Goal: Task Accomplishment & Management: Manage account settings

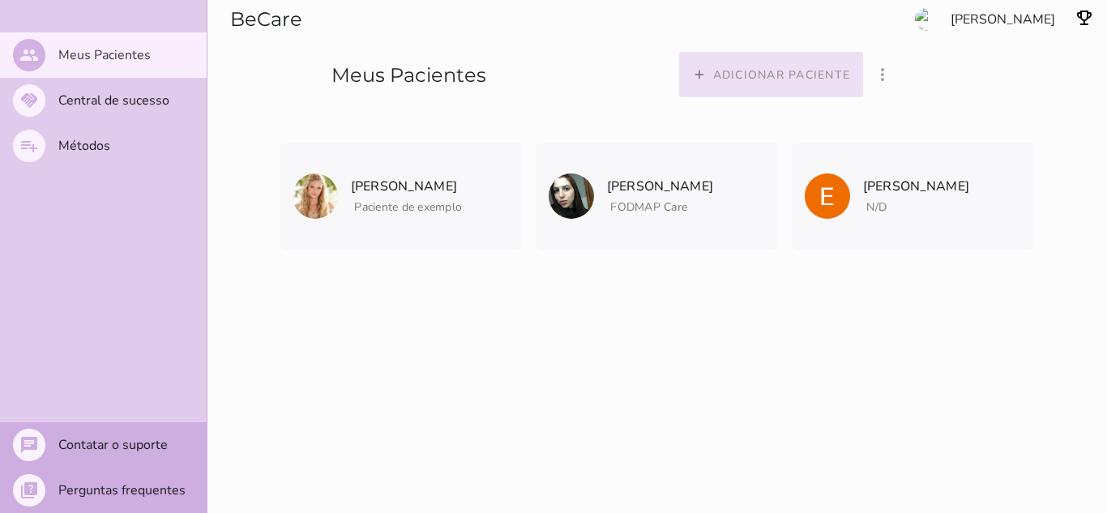
click at [0, 0] on slot "Adicionar paciente" at bounding box center [0, 0] width 0 height 0
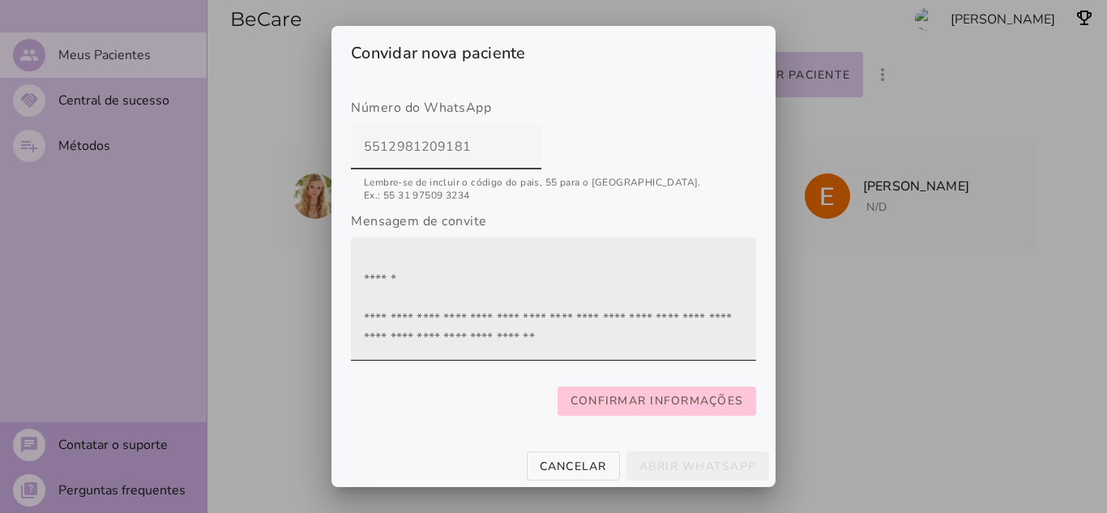
scroll to position [78, 0]
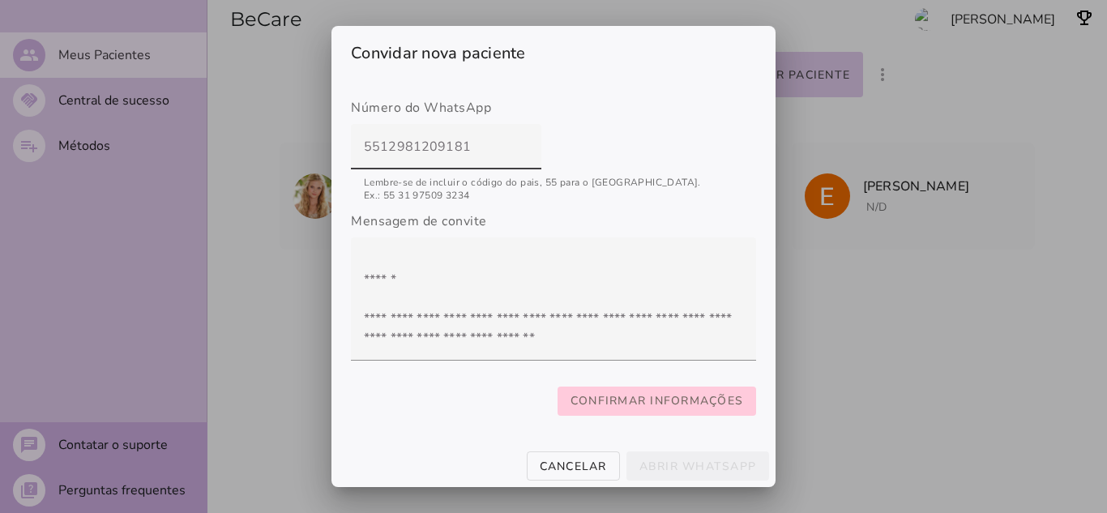
type input "5512981209181"
type mwc-textfield "5512981209181"
click at [0, 0] on slot "Confirmar informações" at bounding box center [0, 0] width 0 height 0
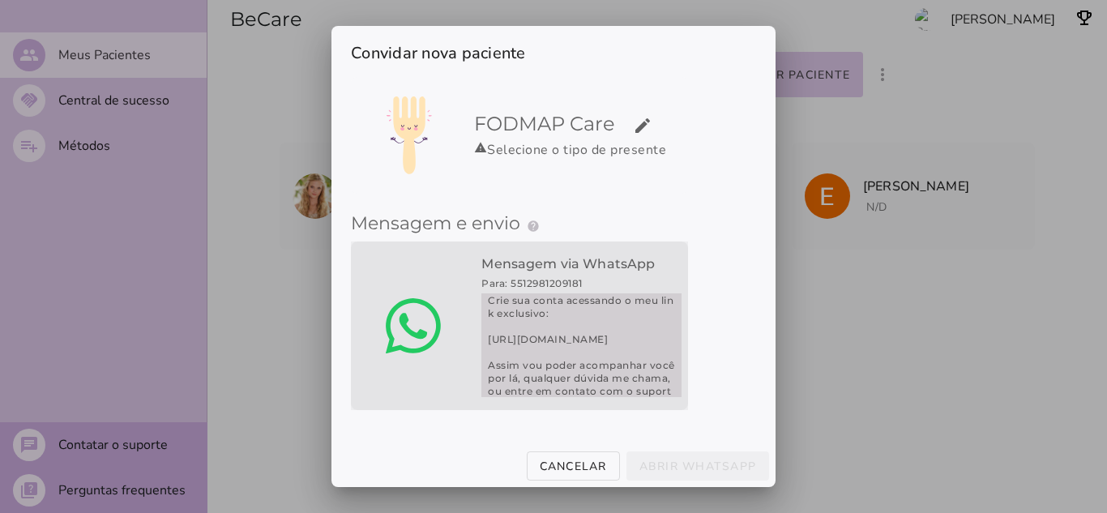
scroll to position [130, 0]
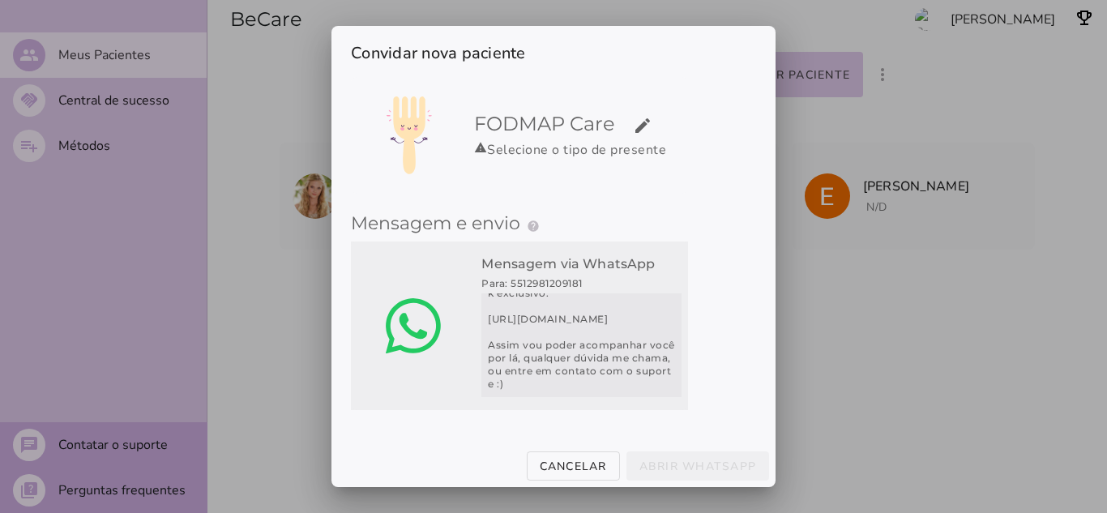
click at [540, 296] on span "Querido paciente, para o seu tratamento, usarei o aplicativo FODMAP Care Crie s…" at bounding box center [582, 345] width 200 height 104
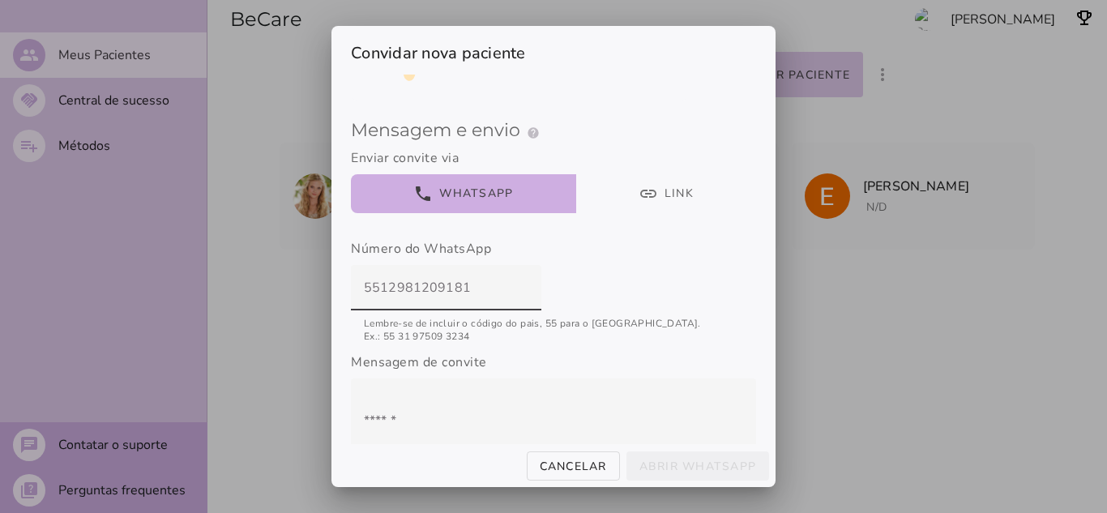
scroll to position [126, 0]
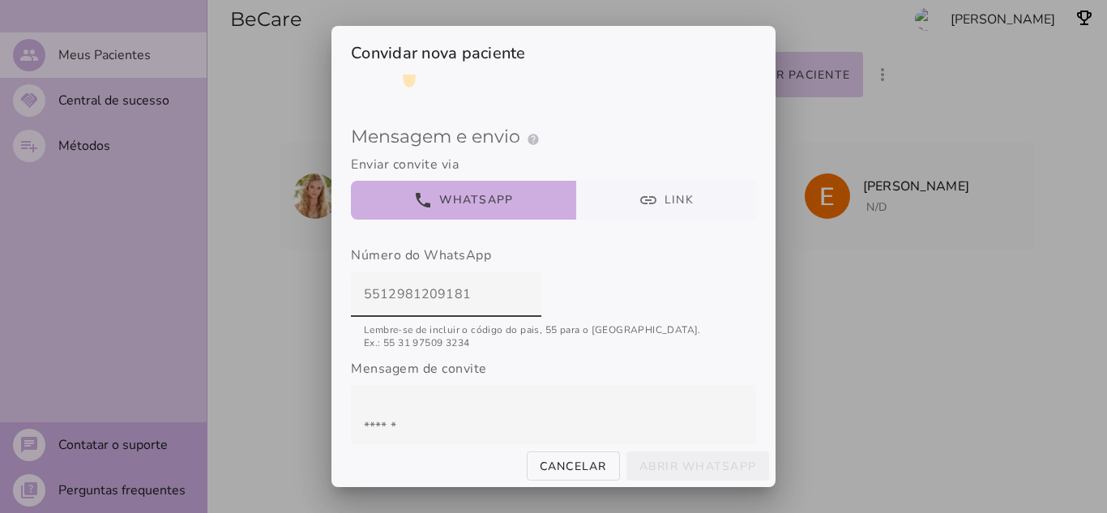
click at [648, 200] on button "link Link" at bounding box center [666, 200] width 181 height 39
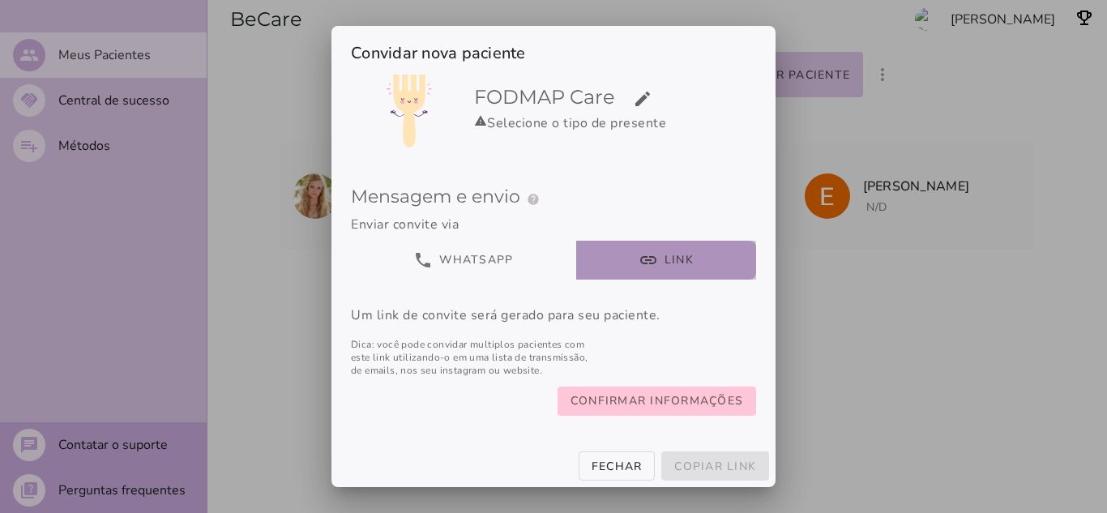
scroll to position [80, 0]
click at [0, 0] on slot "Confirmar informações" at bounding box center [0, 0] width 0 height 0
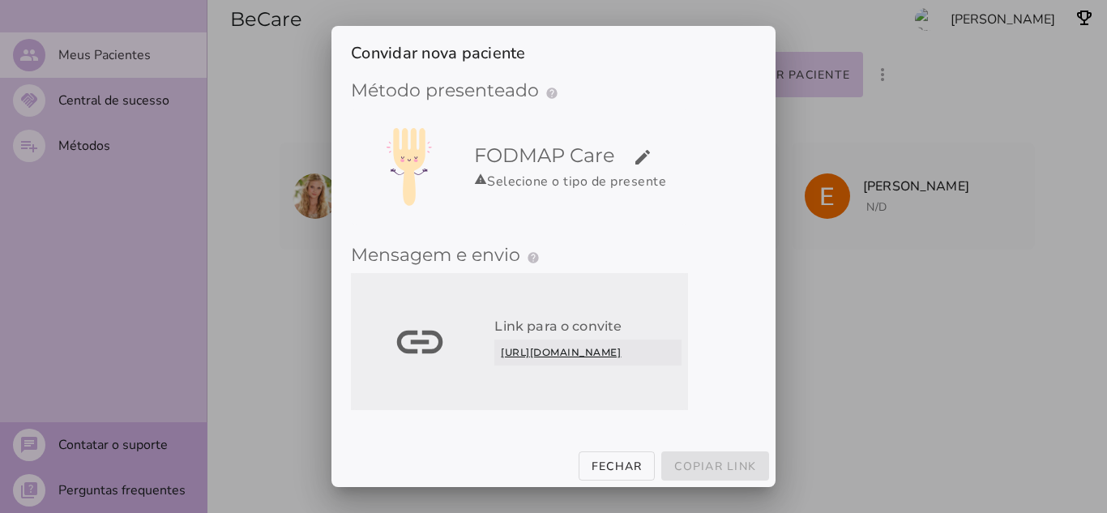
scroll to position [21, 0]
click at [550, 340] on link "[URL][DOMAIN_NAME]" at bounding box center [587, 353] width 187 height 26
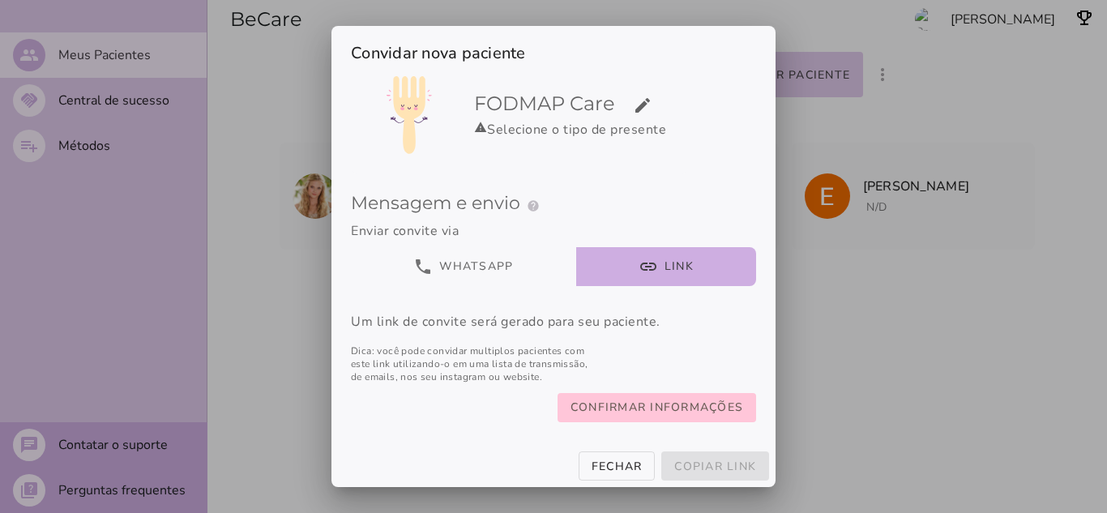
scroll to position [80, 0]
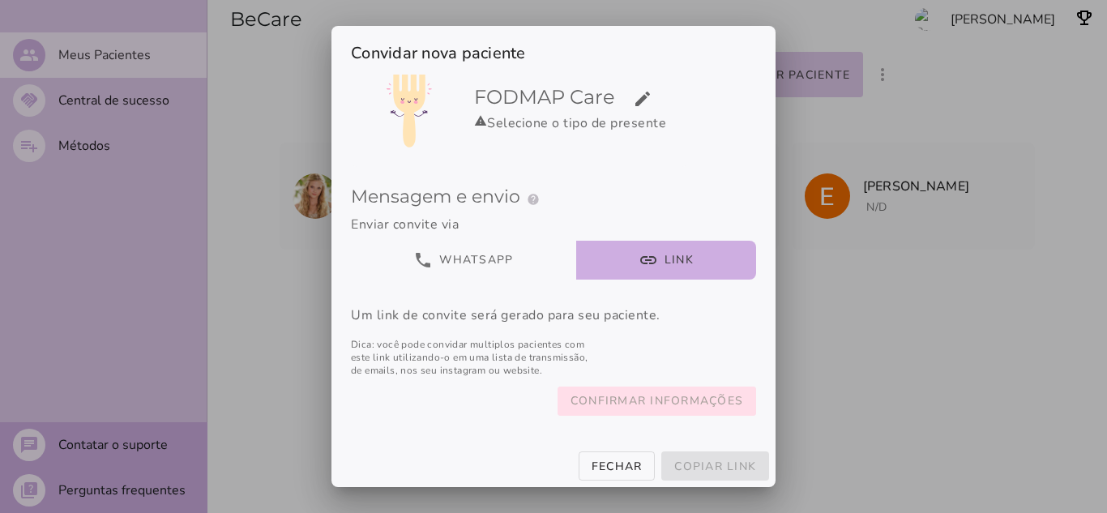
click at [0, 0] on slot "Confirmar informações" at bounding box center [0, 0] width 0 height 0
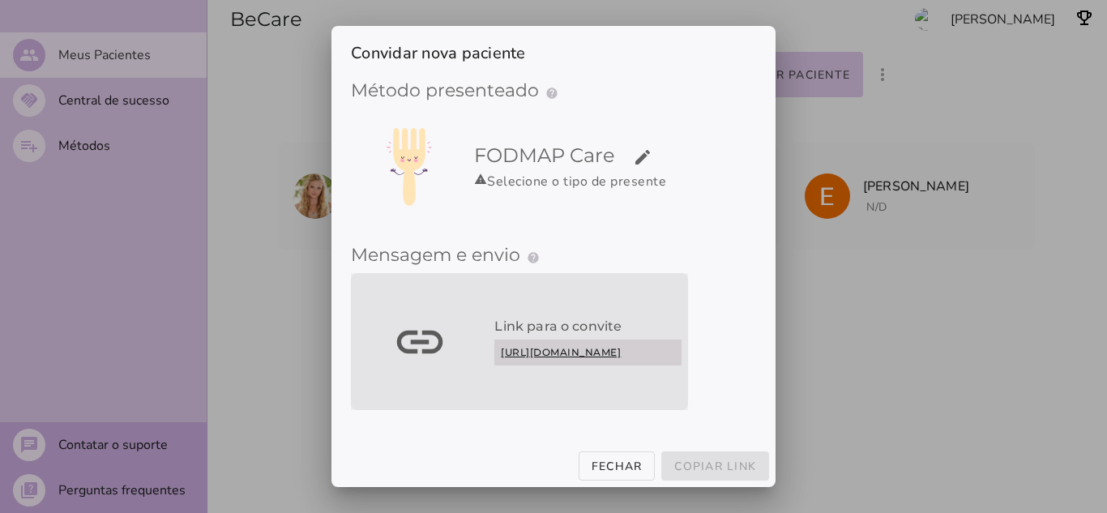
click at [0, 0] on slot "link" at bounding box center [0, 0] width 0 height 0
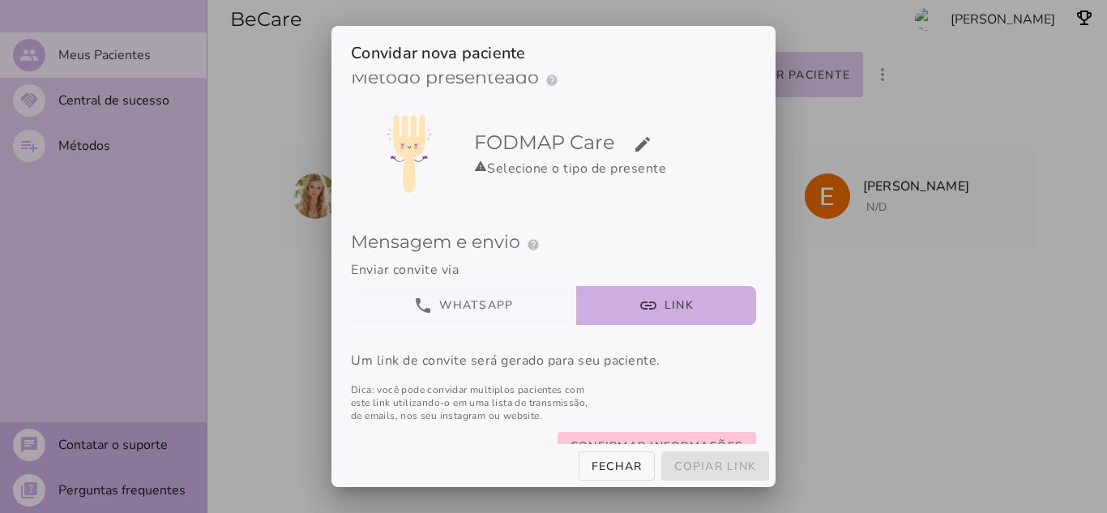
click at [501, 298] on button "phone WhatsApp" at bounding box center [463, 305] width 225 height 39
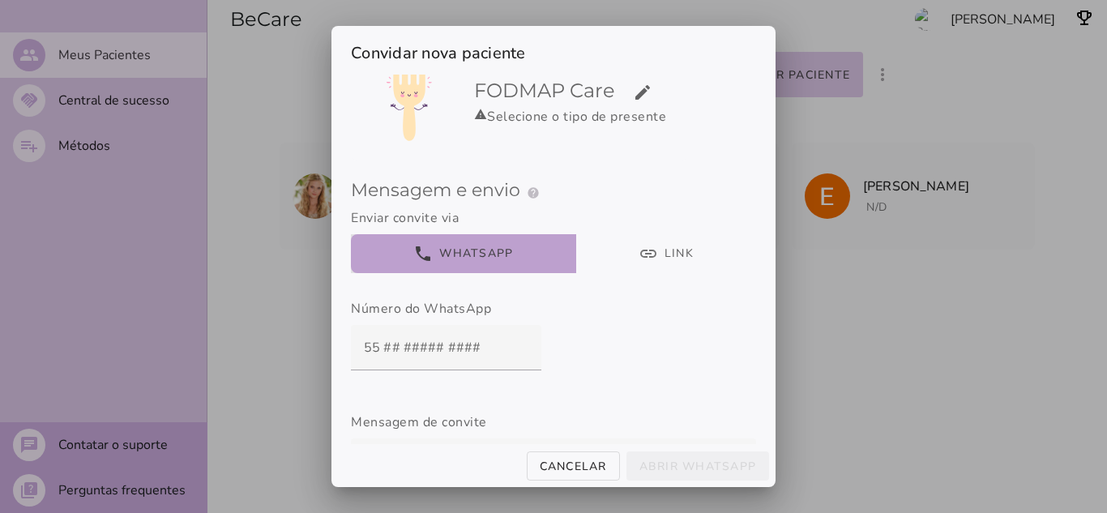
scroll to position [243, 0]
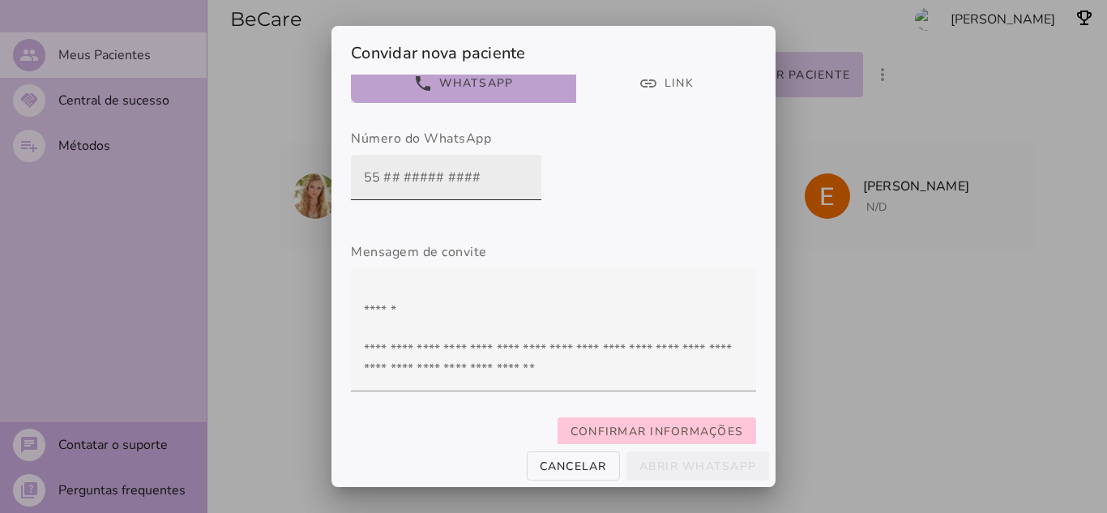
click at [388, 187] on input "text" at bounding box center [446, 177] width 165 height 45
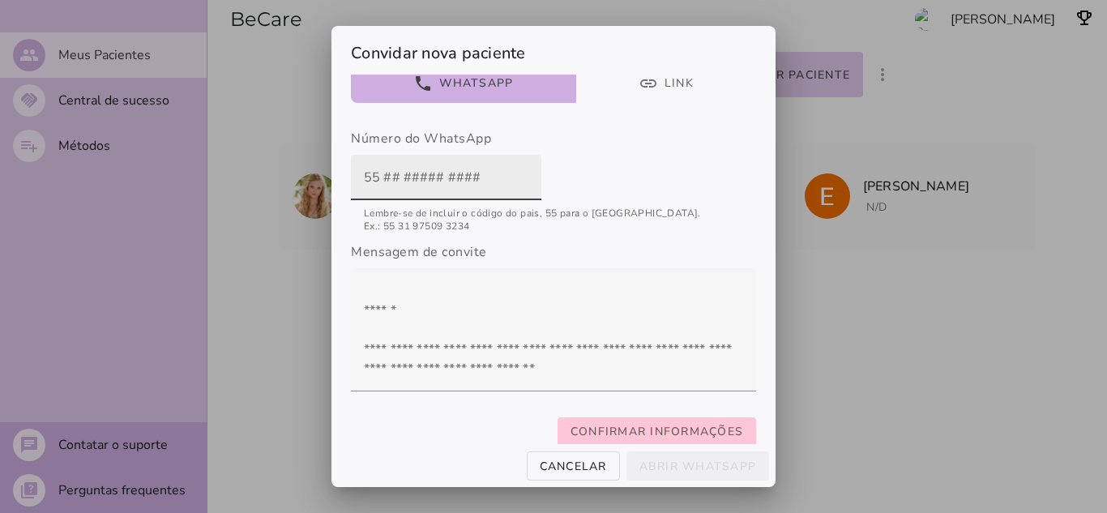
type input "5512981209181"
type mwc-textfield "5512981209181"
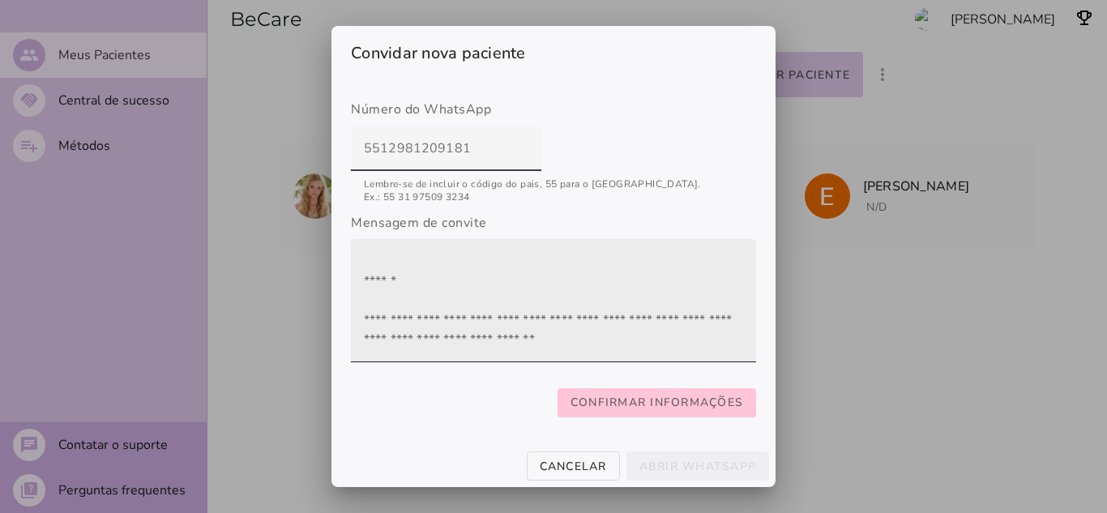
scroll to position [288, 0]
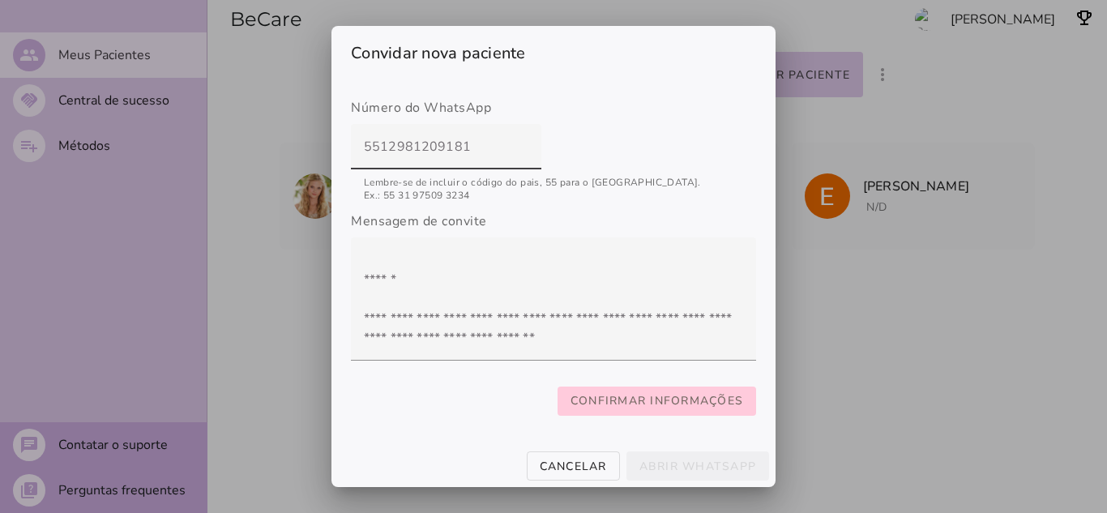
click at [0, 0] on slot "Confirmar informações" at bounding box center [0, 0] width 0 height 0
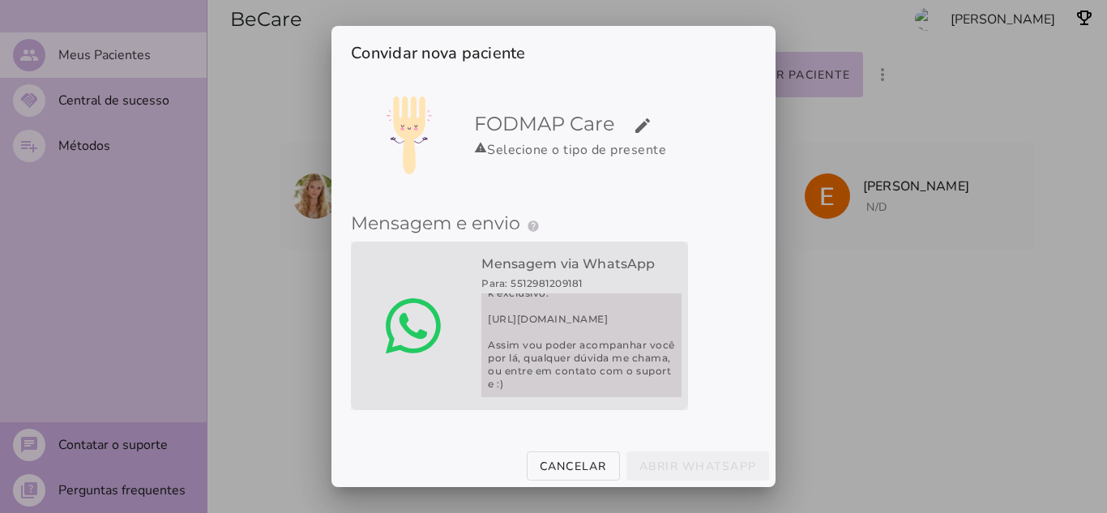
scroll to position [130, 0]
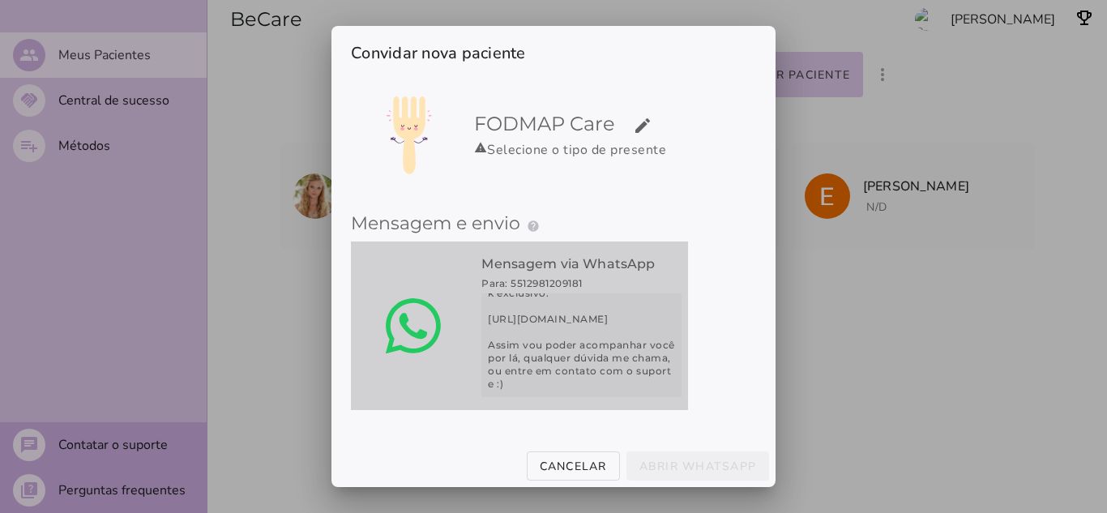
click at [551, 322] on span "Querido paciente, para o seu tratamento, usarei o aplicativo FODMAP Care Crie s…" at bounding box center [582, 345] width 200 height 104
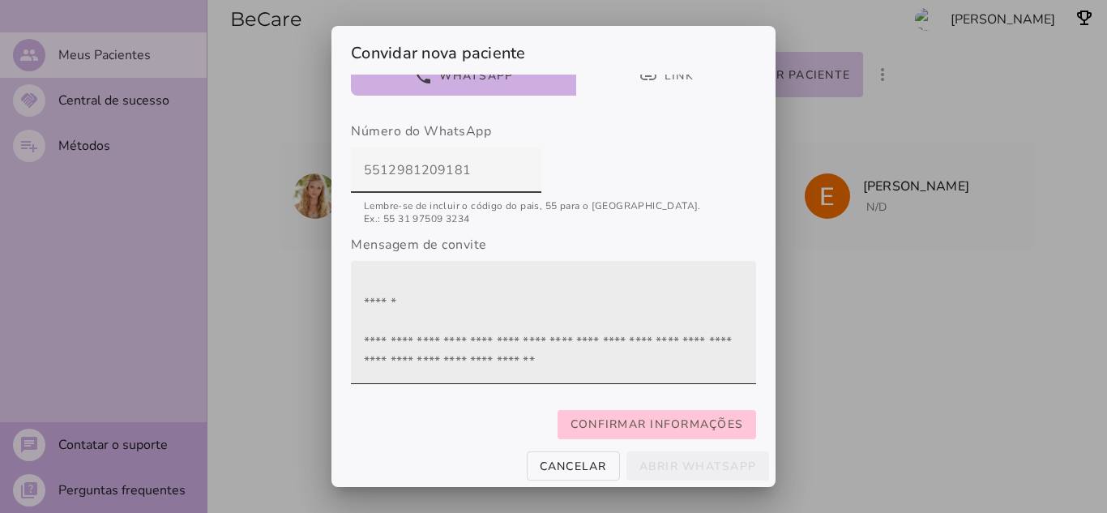
scroll to position [288, 0]
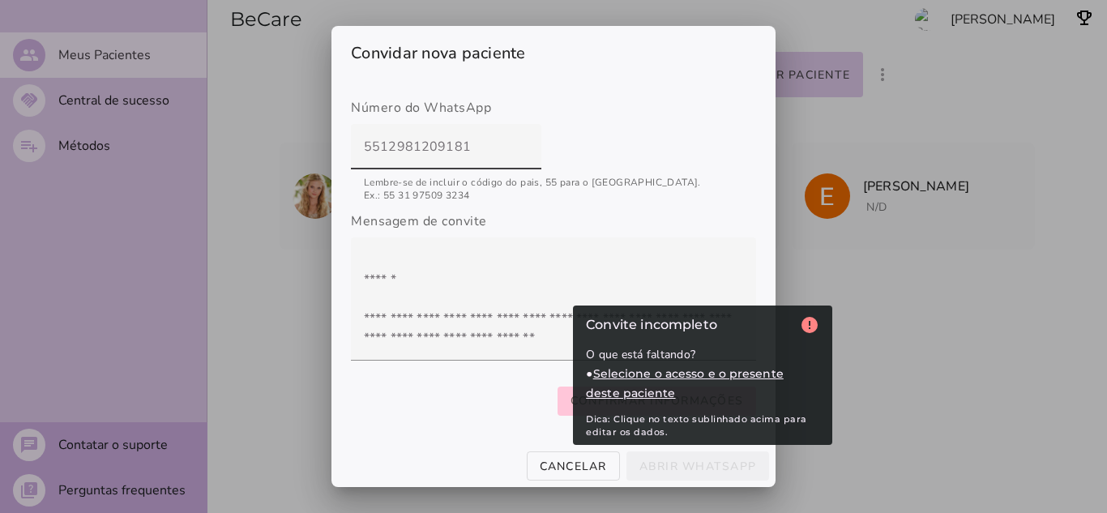
click at [677, 465] on mwc-button "Abrir WhatsApp" at bounding box center [698, 466] width 143 height 29
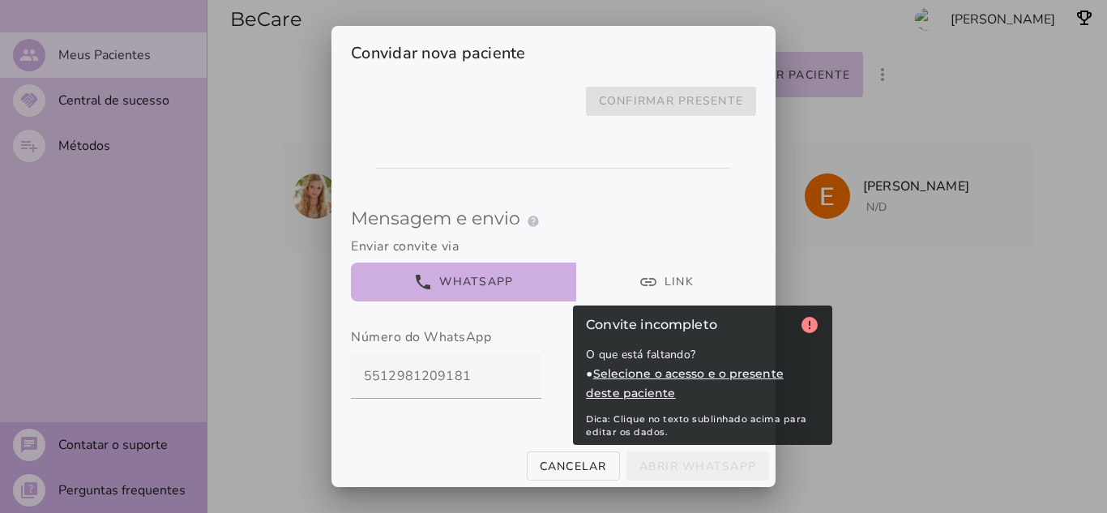
scroll to position [0, 0]
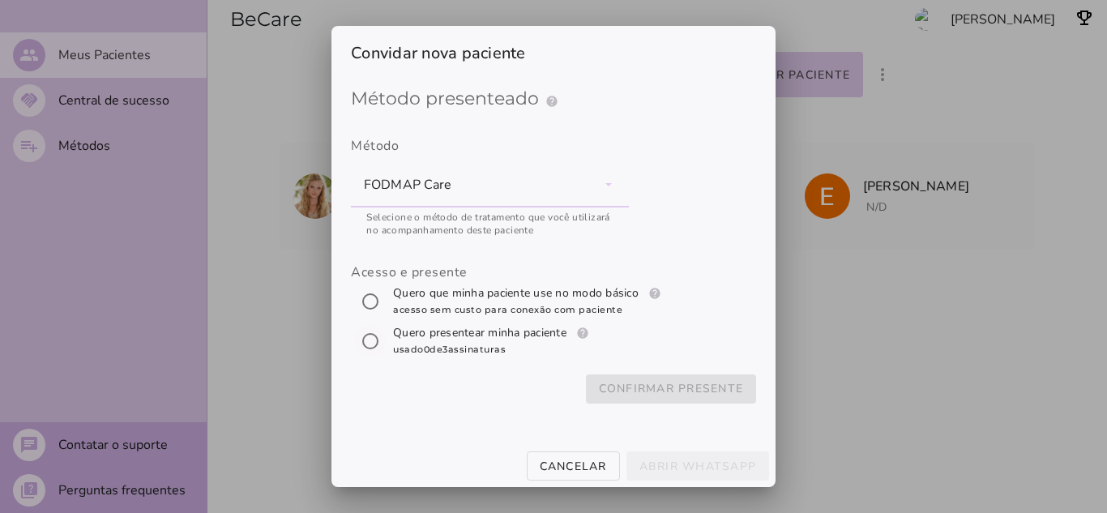
click at [367, 345] on input "[object Object]" at bounding box center [370, 341] width 39 height 39
radio input "****"
type mwc-radio "subscription"
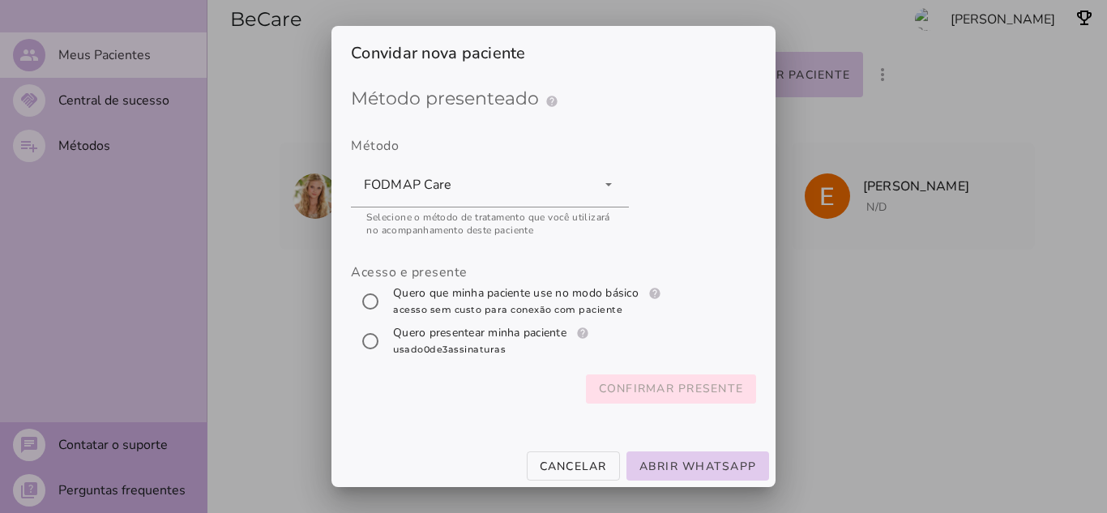
click at [0, 0] on slot "Confirmar presente" at bounding box center [0, 0] width 0 height 0
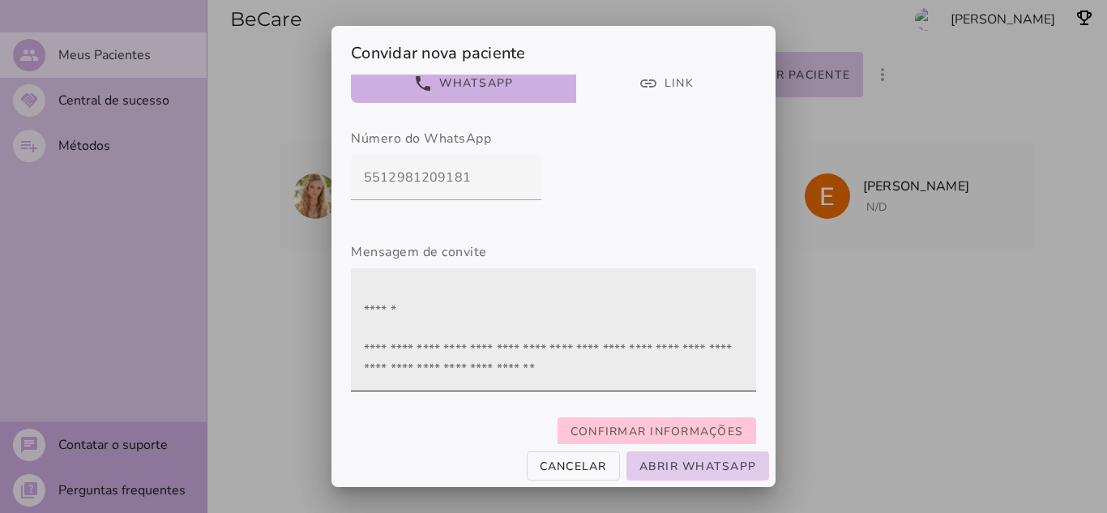
scroll to position [288, 0]
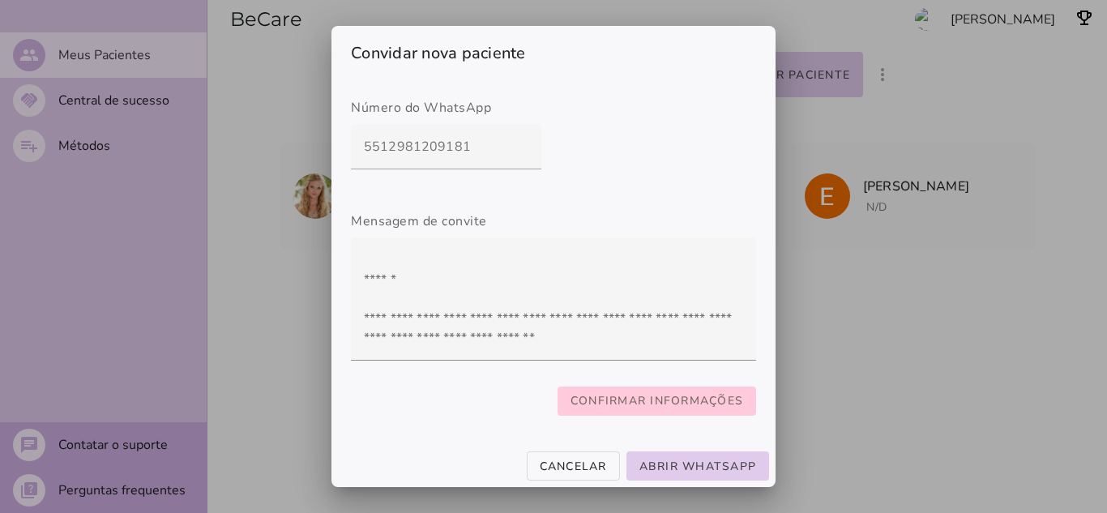
click at [0, 0] on slot "Confirmar informações" at bounding box center [0, 0] width 0 height 0
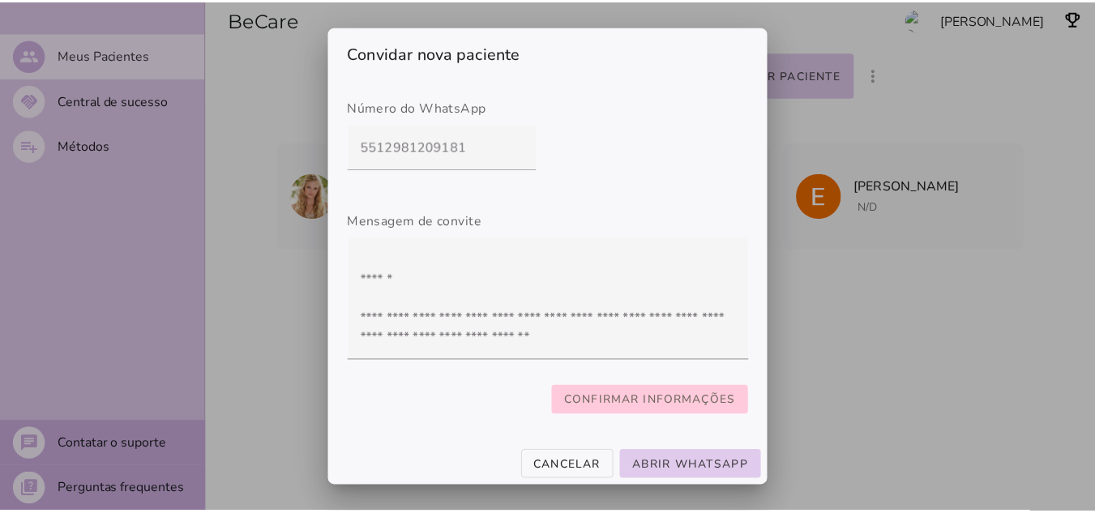
scroll to position [52, 0]
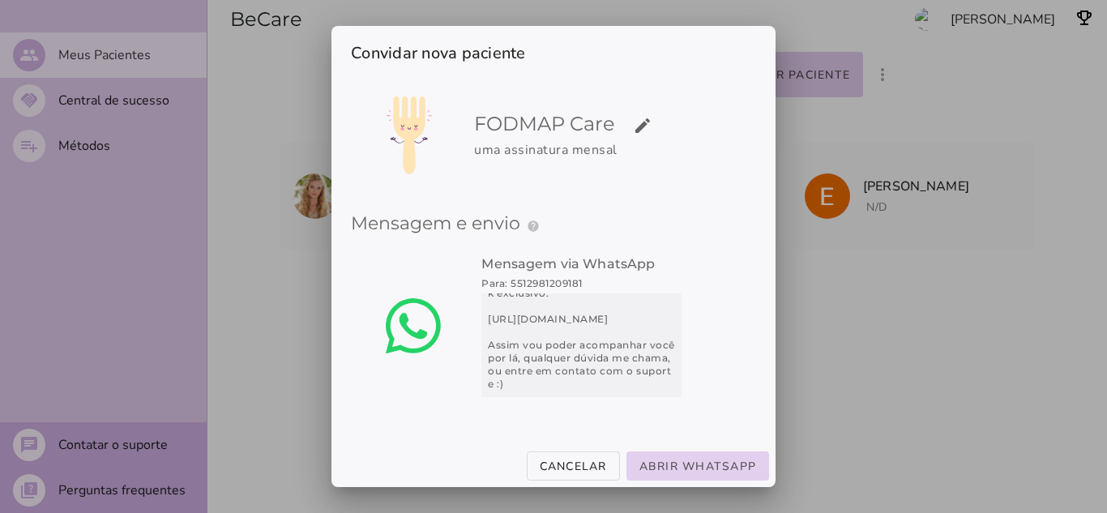
click at [0, 0] on slot "Abrir WhatsApp" at bounding box center [0, 0] width 0 height 0
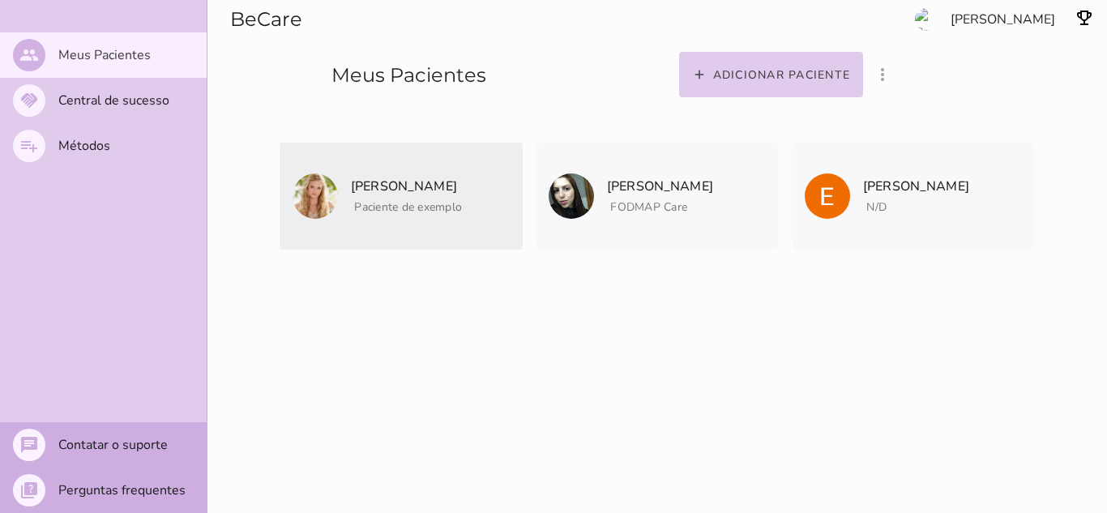
click at [453, 193] on p "[PERSON_NAME]" at bounding box center [406, 186] width 111 height 23
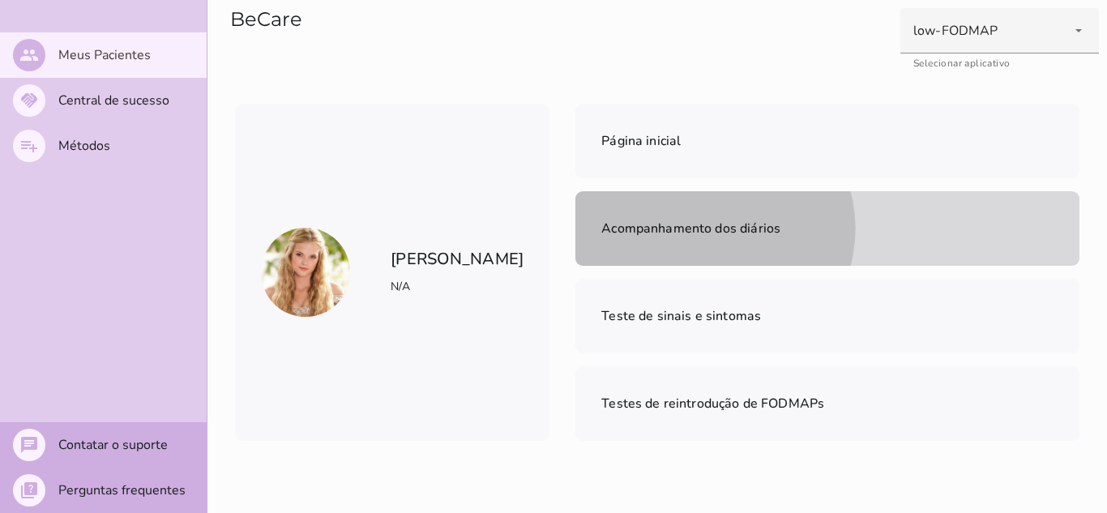
click at [781, 217] on span "Acompanhamento dos diários" at bounding box center [690, 228] width 179 height 23
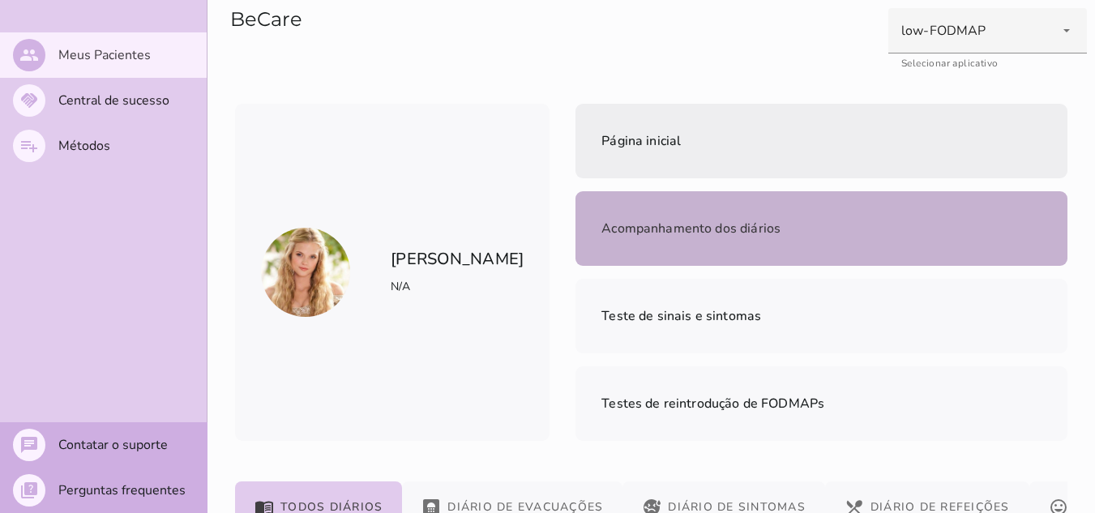
drag, startPoint x: 667, startPoint y: 159, endPoint x: 699, endPoint y: 187, distance: 42.5
click at [667, 160] on mwc-list-item "Página inicial" at bounding box center [822, 141] width 492 height 75
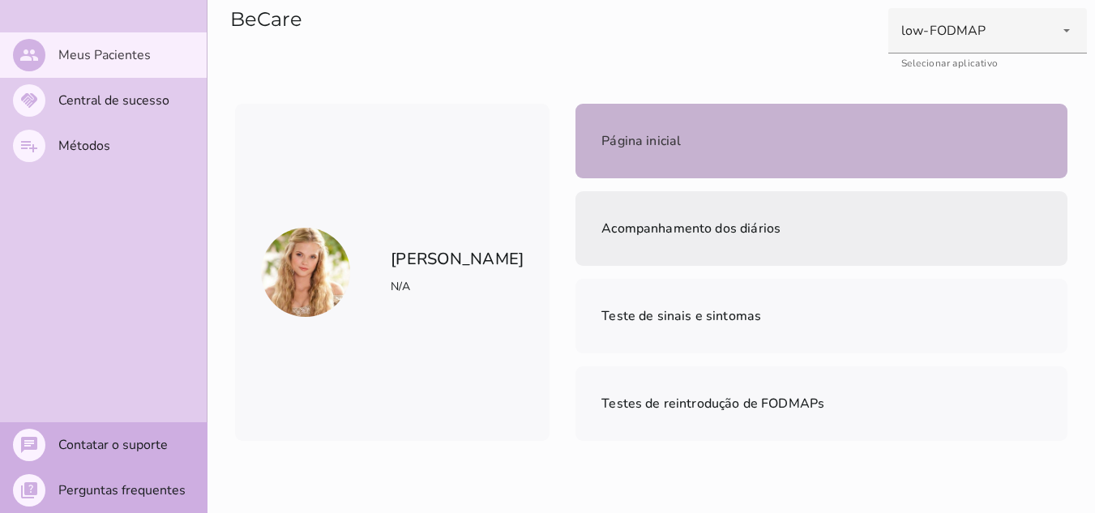
click at [937, 191] on mwc-list-item "Acompanhamento dos diários" at bounding box center [822, 228] width 492 height 75
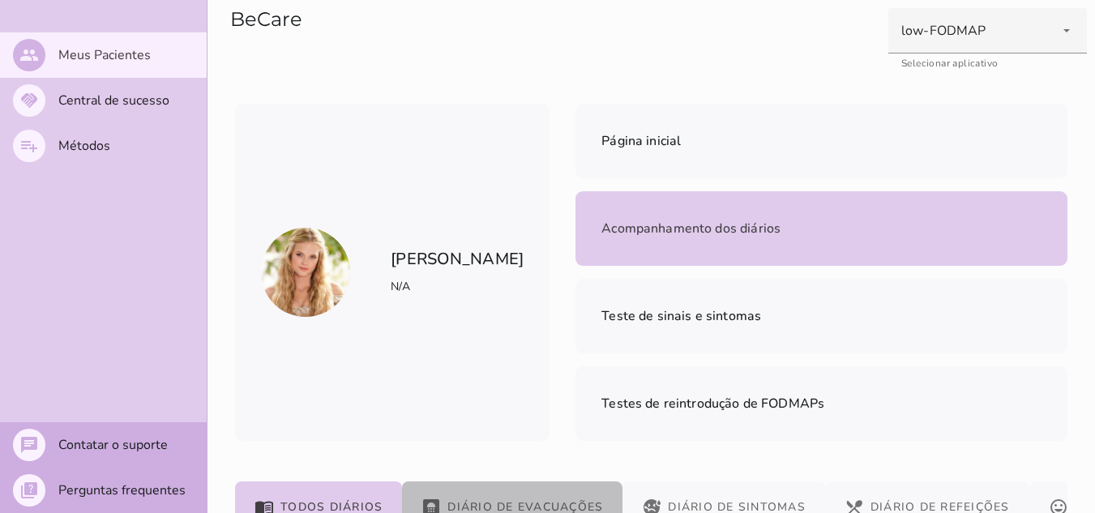
click at [540, 482] on button "bathroom Diário de Evacuações" at bounding box center [512, 508] width 220 height 52
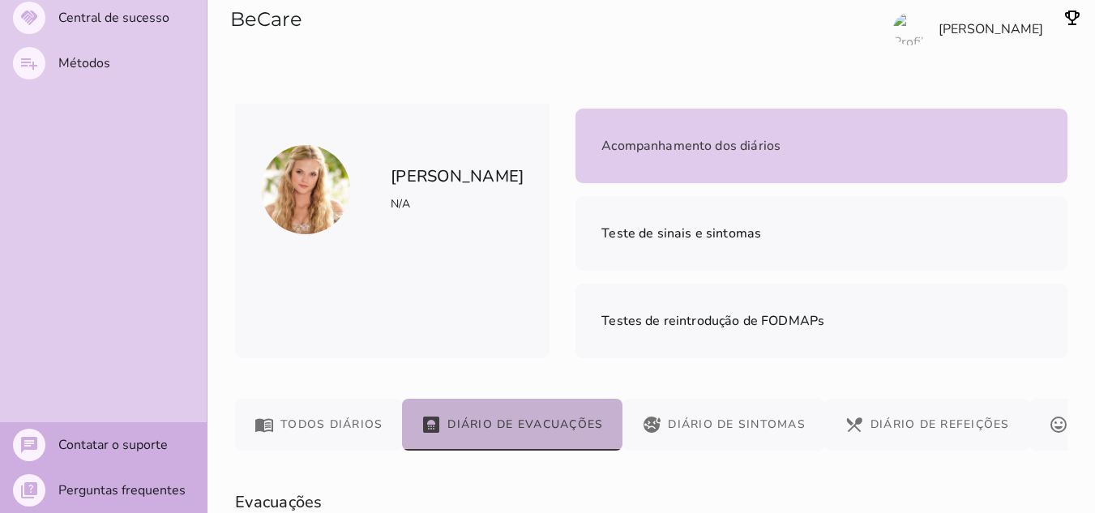
scroll to position [81, 0]
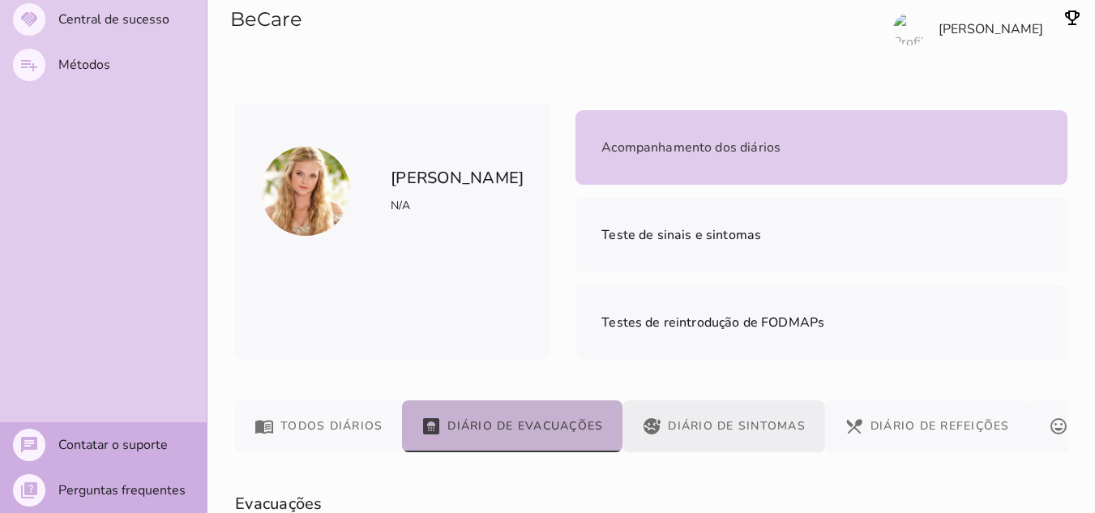
click at [707, 400] on button "sick Diário de Sintomas" at bounding box center [724, 426] width 203 height 52
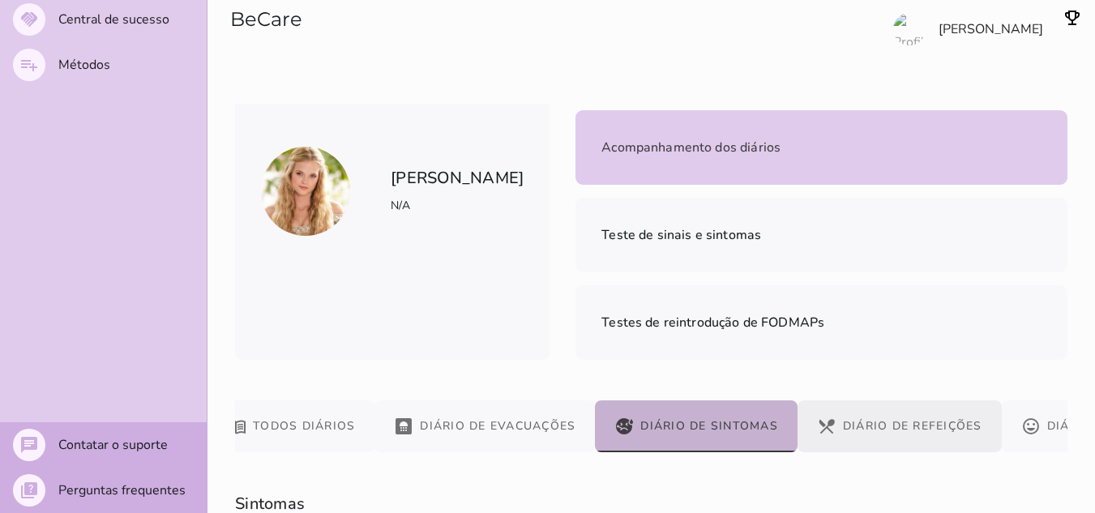
click at [910, 400] on button "restaurant_menu Diário de Refeições" at bounding box center [900, 426] width 204 height 52
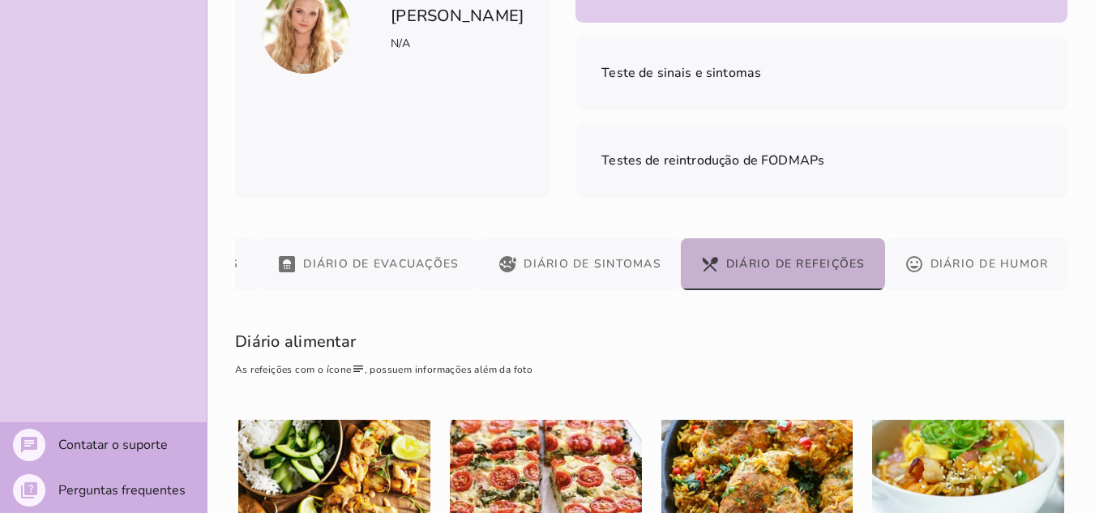
scroll to position [0, 0]
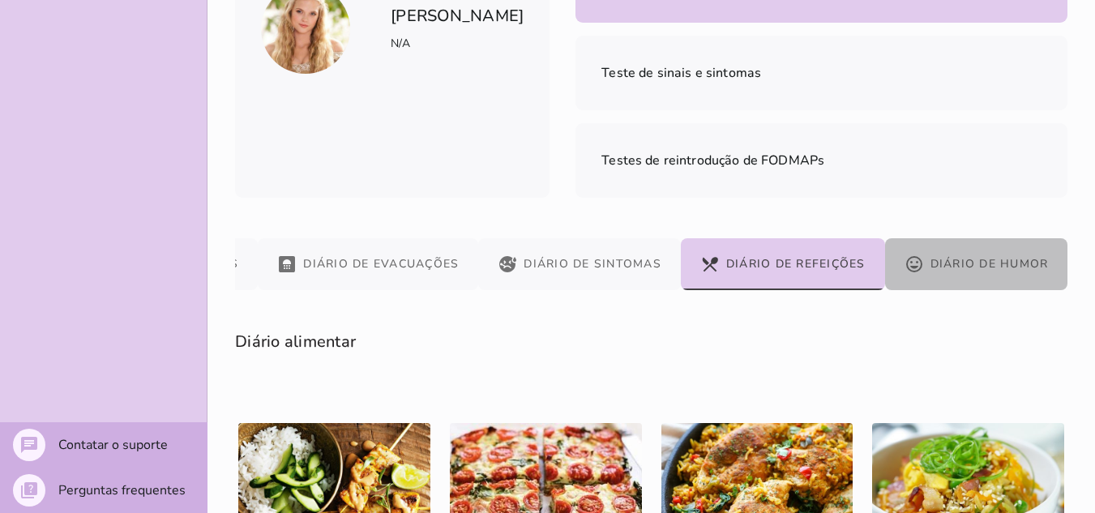
drag, startPoint x: 949, startPoint y: 88, endPoint x: 955, endPoint y: 113, distance: 25.0
click at [949, 238] on button "mood Diário de Humor" at bounding box center [976, 264] width 183 height 52
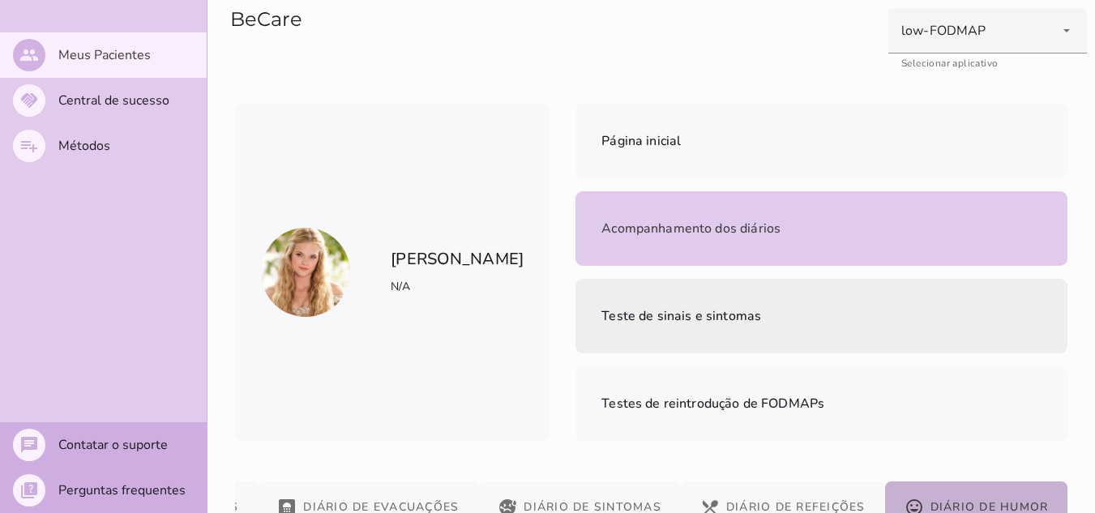
click at [655, 279] on mwc-list-item "Teste de sinais e sintomas" at bounding box center [822, 316] width 492 height 75
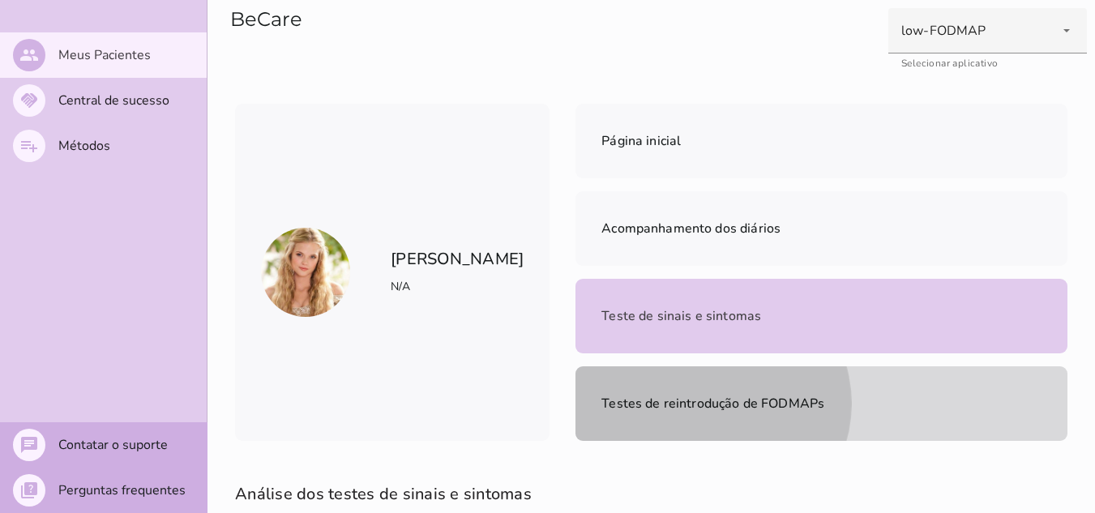
click at [824, 392] on span "Testes de reintrodução de FODMAPs" at bounding box center [712, 403] width 223 height 23
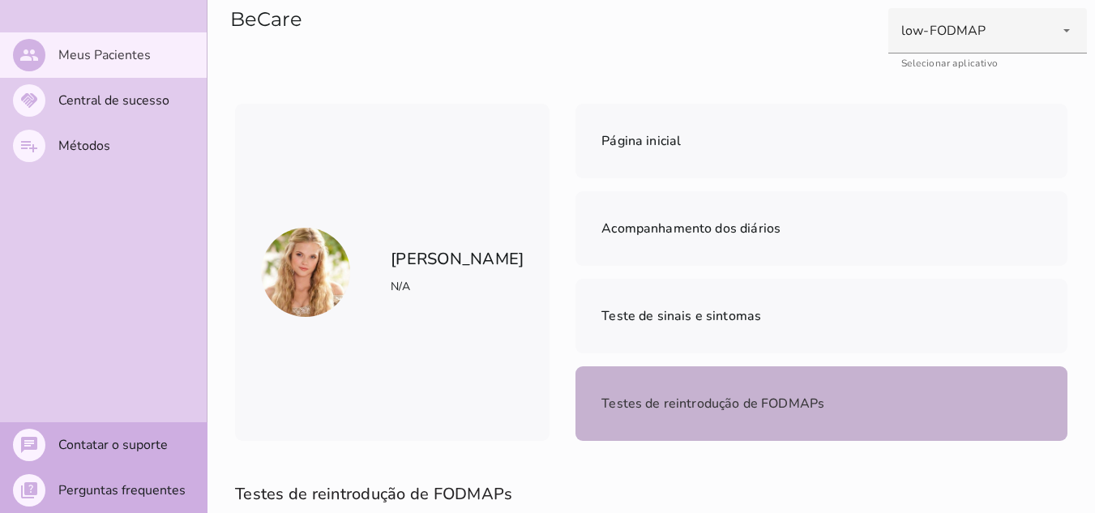
click at [0, 0] on section "BeCare" at bounding box center [0, 0] width 0 height 0
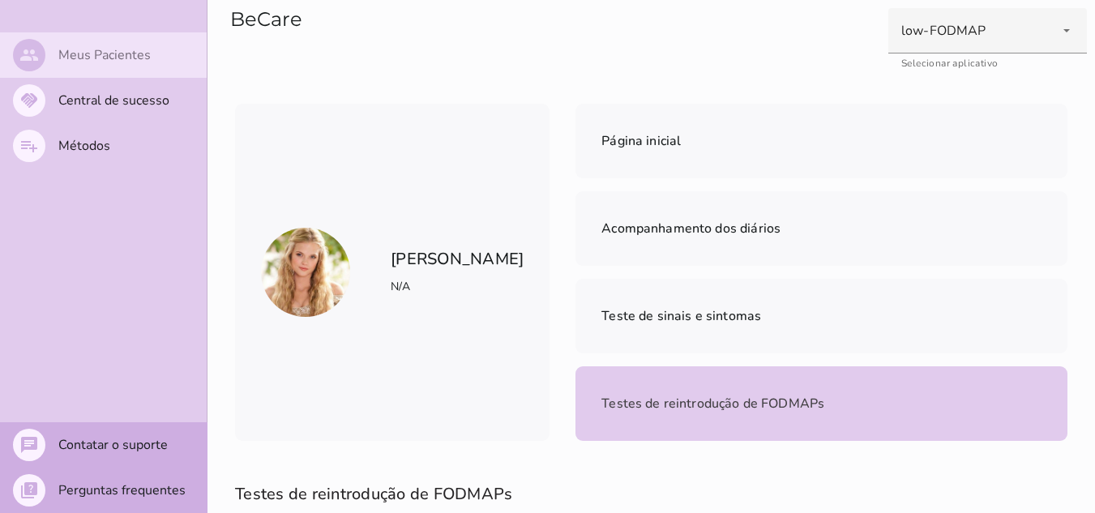
click at [0, 0] on slot "Meus Pacientes" at bounding box center [0, 0] width 0 height 0
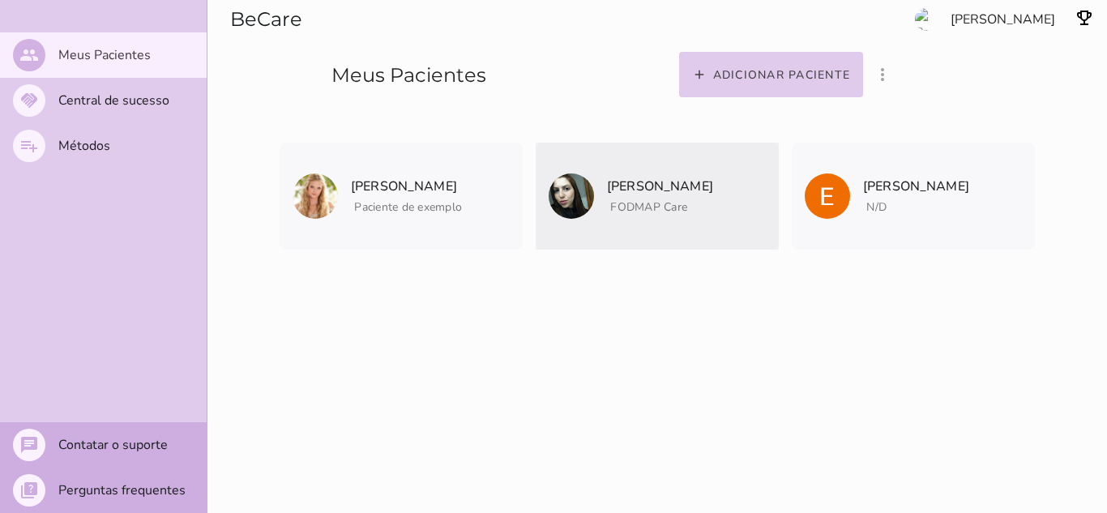
drag, startPoint x: 650, startPoint y: 180, endPoint x: 642, endPoint y: 190, distance: 13.3
click at [649, 182] on p "[PERSON_NAME]" at bounding box center [660, 186] width 106 height 23
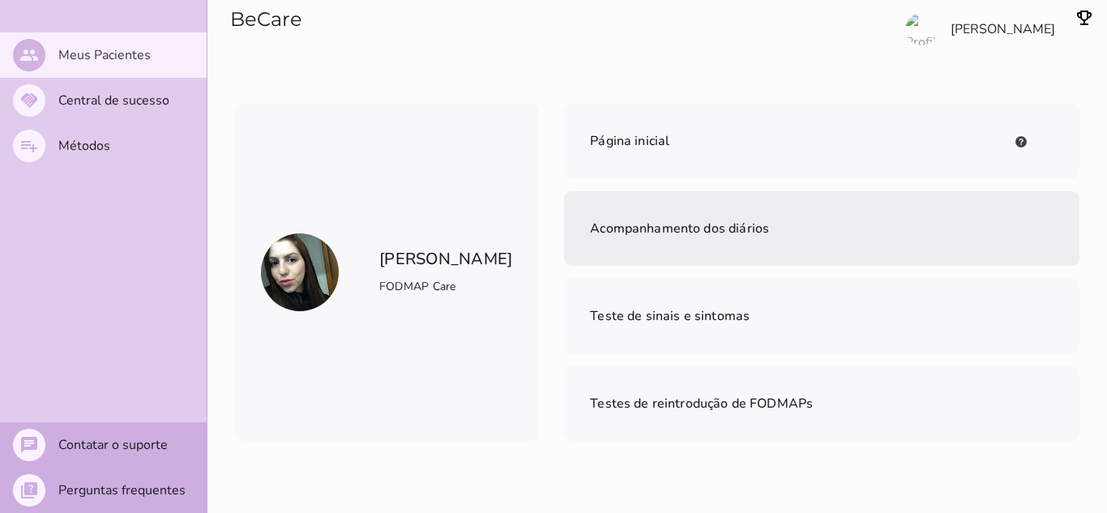
click at [862, 191] on mwc-list-item "Acompanhamento dos diários" at bounding box center [822, 228] width 516 height 75
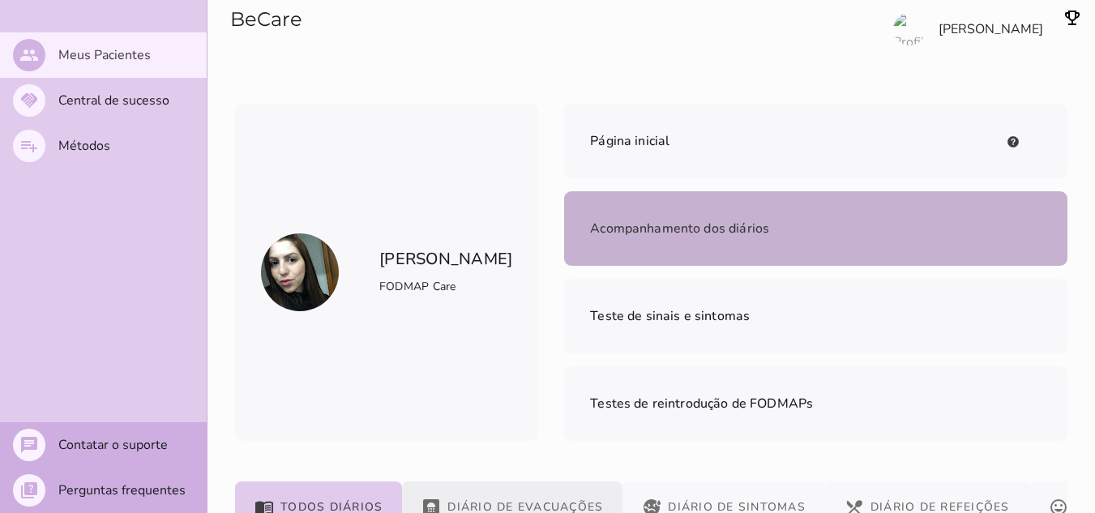
click at [486, 482] on button "bathroom Diário de Evacuações" at bounding box center [512, 508] width 220 height 52
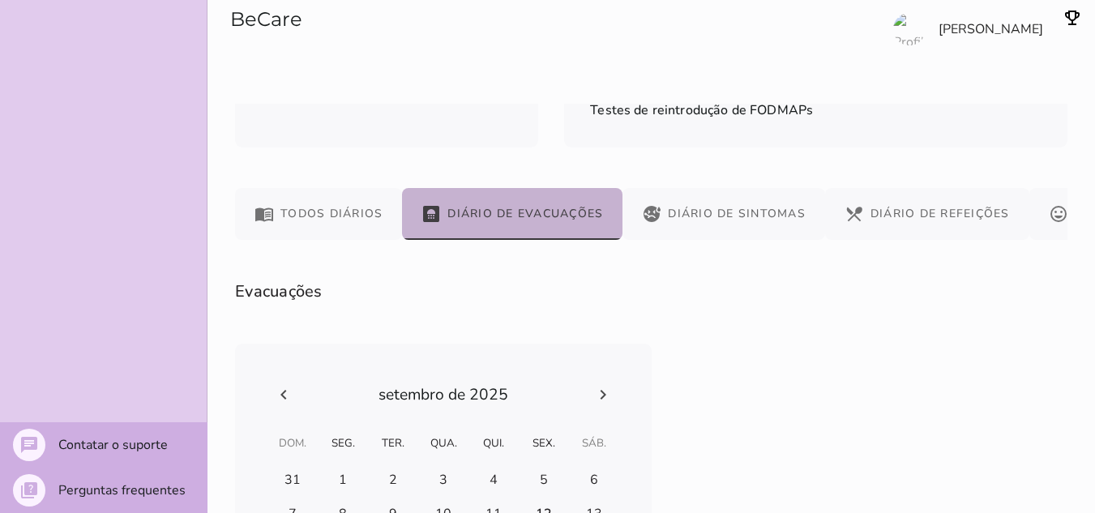
scroll to position [34, 0]
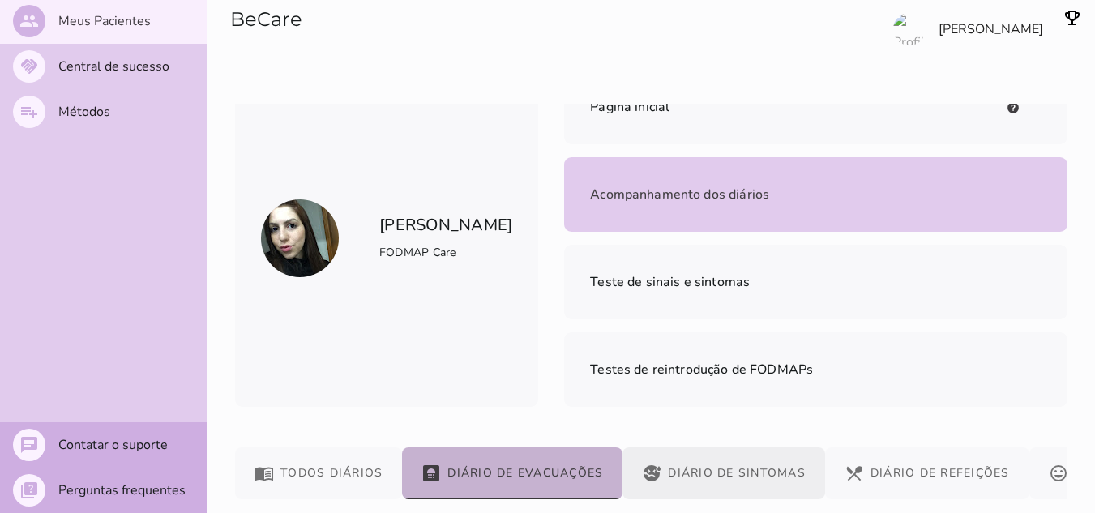
click at [712, 447] on button "sick Diário de Sintomas" at bounding box center [724, 473] width 203 height 52
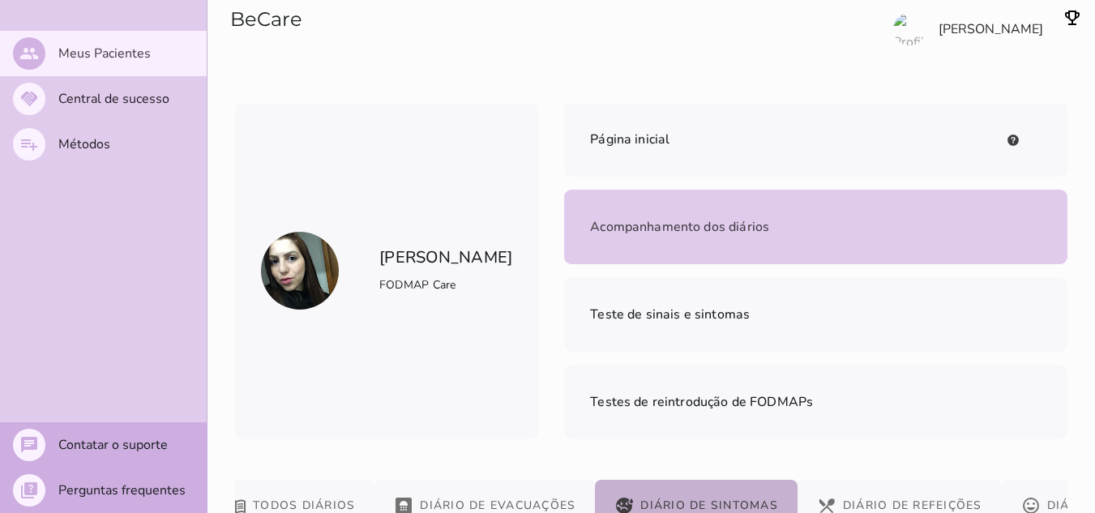
scroll to position [0, 0]
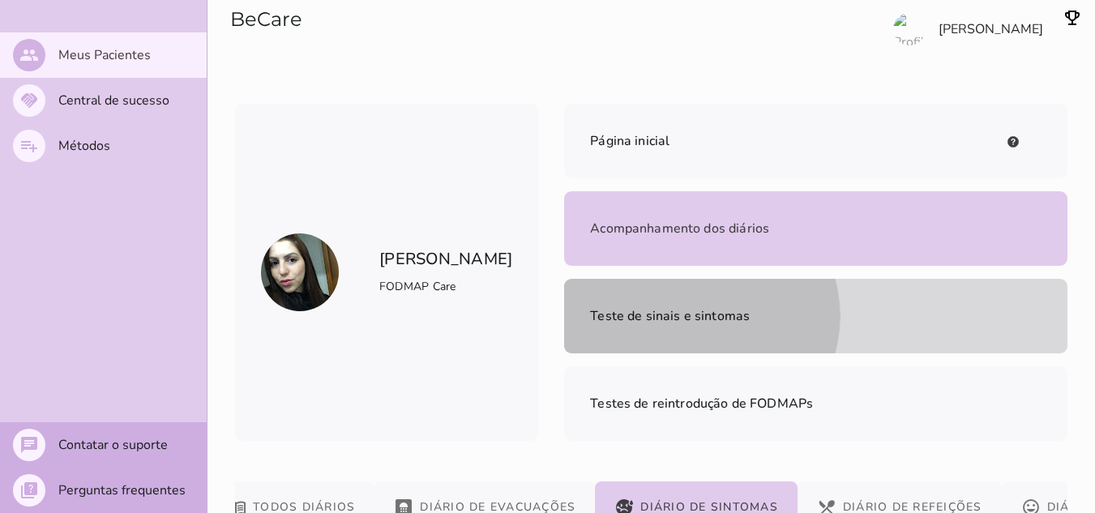
click at [596, 279] on mwc-list-item "Teste de sinais e sintomas" at bounding box center [815, 316] width 503 height 75
